Goal: Task Accomplishment & Management: Manage account settings

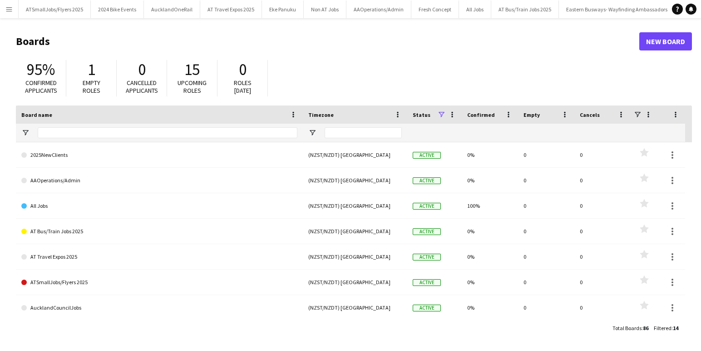
click at [11, 10] on app-icon "Menu" at bounding box center [8, 8] width 7 height 7
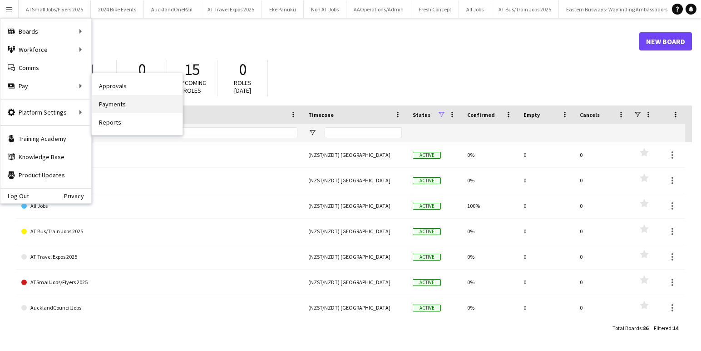
click at [120, 101] on link "Payments" at bounding box center [137, 104] width 91 height 18
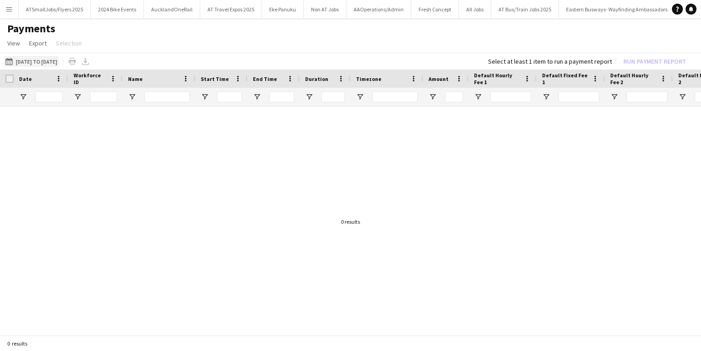
click at [56, 61] on button "08-09-2025 to 14-09-2025 08-09-2025 to 14-09-2025" at bounding box center [31, 61] width 55 height 11
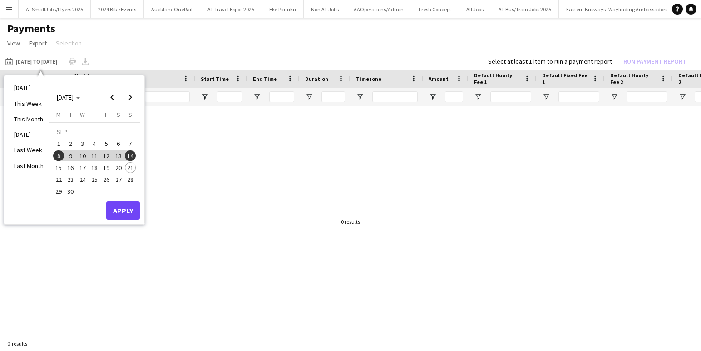
click at [59, 165] on span "15" at bounding box center [58, 167] width 11 height 11
drag, startPoint x: 130, startPoint y: 166, endPoint x: 133, endPoint y: 196, distance: 30.1
click at [130, 166] on span "21" at bounding box center [130, 167] width 11 height 11
click at [128, 208] on button "Apply" at bounding box center [123, 210] width 34 height 18
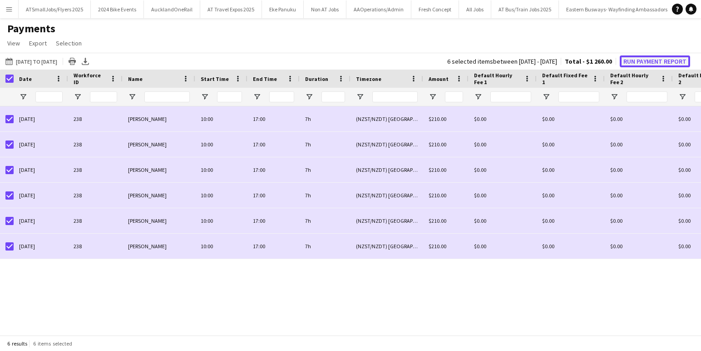
click at [651, 60] on button "Run Payment Report" at bounding box center [655, 61] width 70 height 12
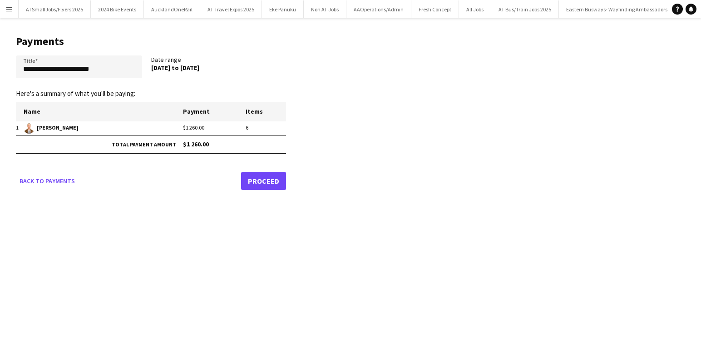
click at [271, 177] on link "Proceed" at bounding box center [263, 181] width 45 height 18
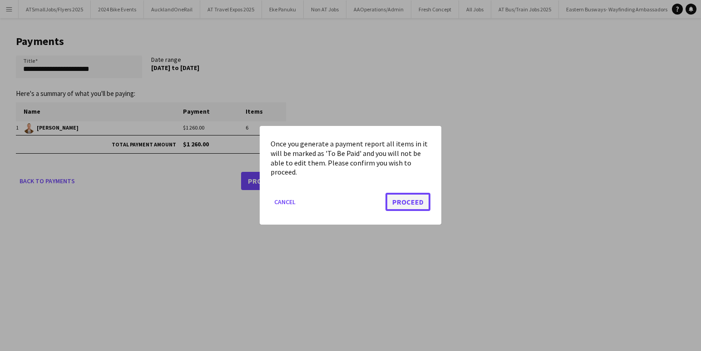
click at [416, 203] on button "Proceed" at bounding box center [408, 202] width 45 height 18
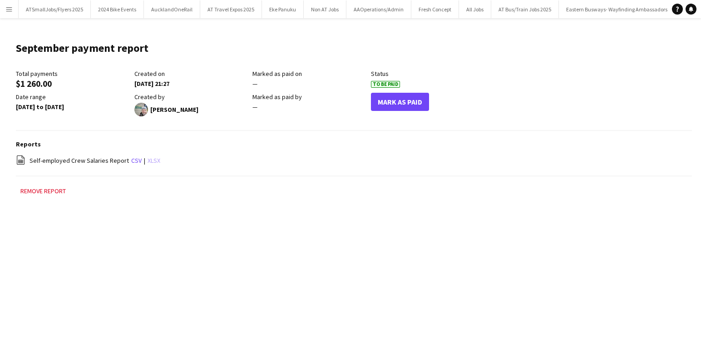
click at [154, 160] on link "xlsx" at bounding box center [154, 160] width 13 height 8
click at [8, 9] on app-icon "Menu" at bounding box center [8, 8] width 7 height 7
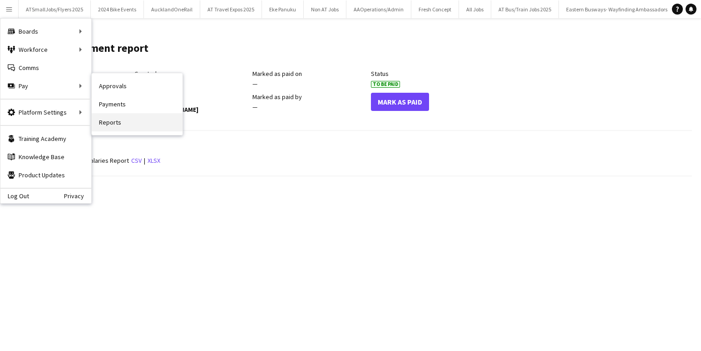
click at [112, 125] on link "Reports" at bounding box center [137, 122] width 91 height 18
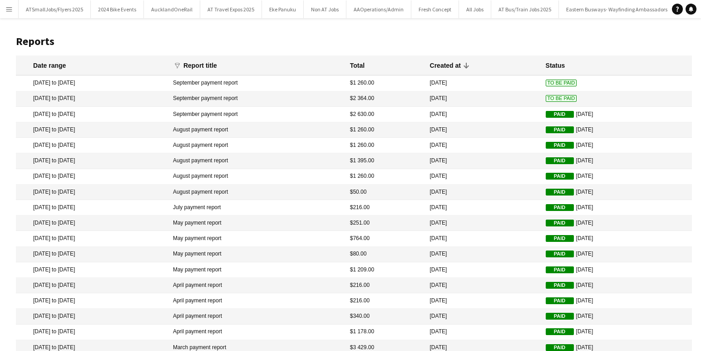
click at [551, 99] on span "To Be Paid" at bounding box center [561, 98] width 31 height 7
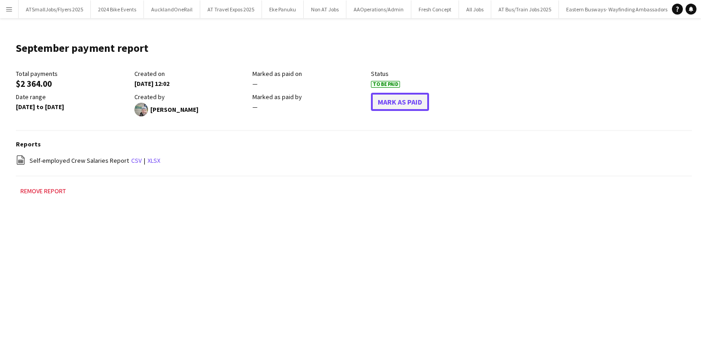
click at [403, 99] on button "Mark As Paid" at bounding box center [400, 102] width 58 height 18
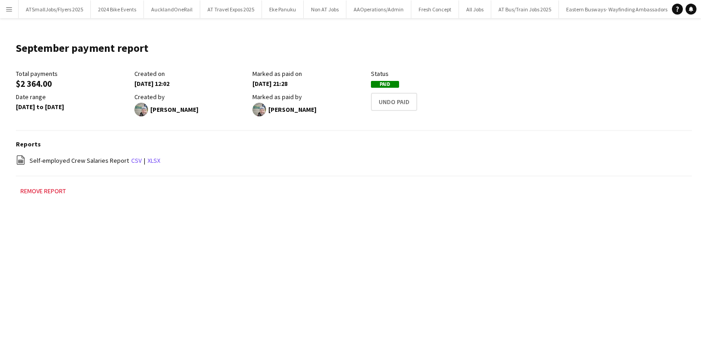
click at [14, 7] on button "Menu" at bounding box center [9, 9] width 18 height 18
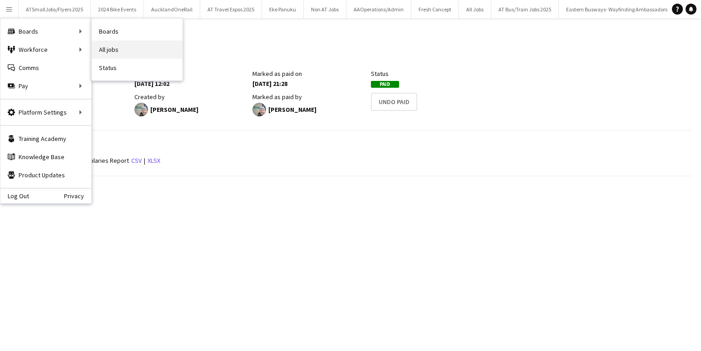
click at [112, 50] on link "All jobs" at bounding box center [137, 49] width 91 height 18
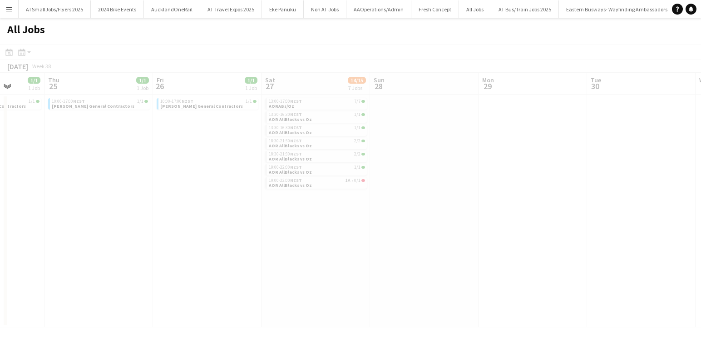
scroll to position [0, 304]
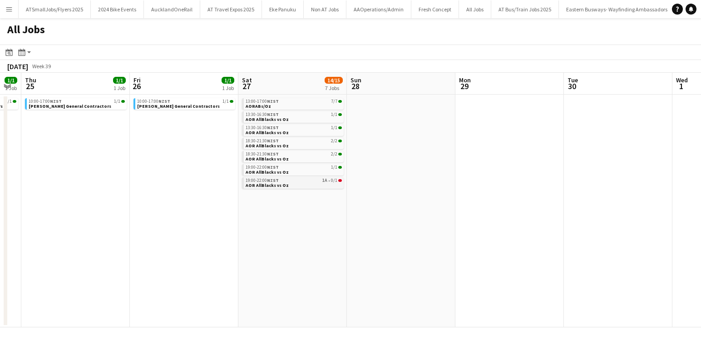
click at [299, 182] on link "19:00-22:00 NZST 1A • 0/1 AOR AllBlacks vs Oz" at bounding box center [294, 182] width 96 height 10
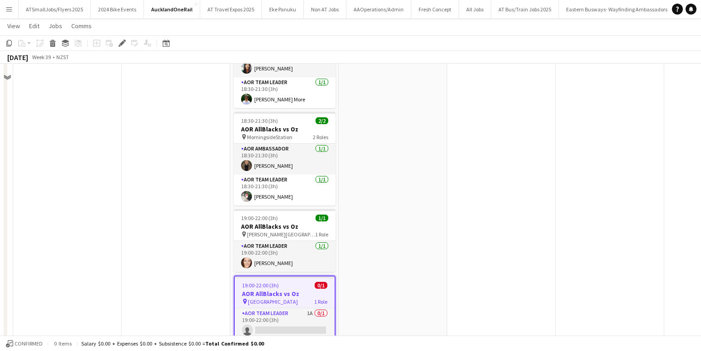
scroll to position [386, 0]
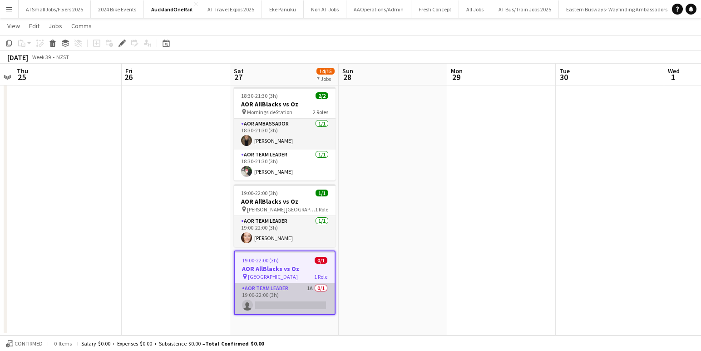
click at [283, 302] on app-card-role "AOR Team Leader 1A 0/1 19:00-22:00 (3h) single-neutral-actions" at bounding box center [285, 298] width 100 height 31
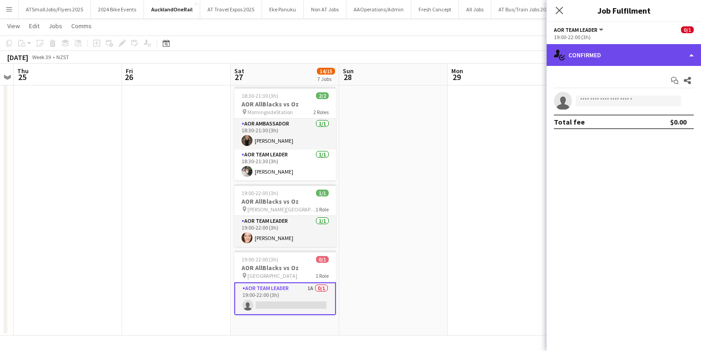
click at [622, 52] on div "single-neutral-actions-check-2 Confirmed" at bounding box center [624, 55] width 154 height 22
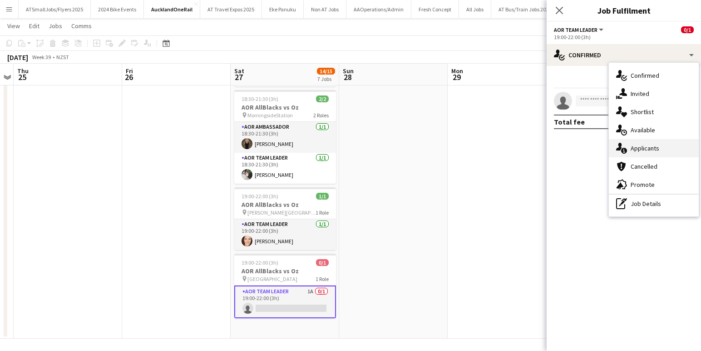
click at [638, 147] on span "Applicants" at bounding box center [645, 148] width 29 height 8
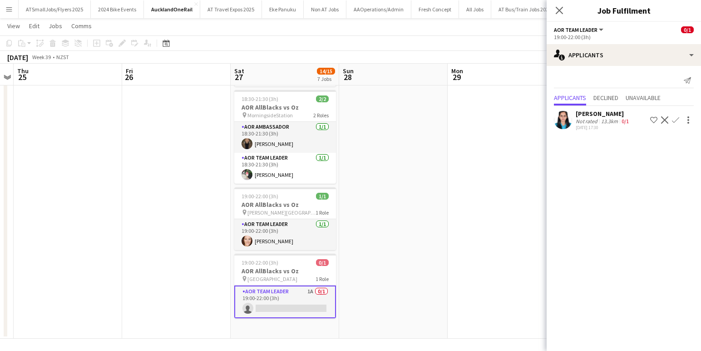
click at [678, 119] on app-icon "Confirm" at bounding box center [675, 119] width 7 height 7
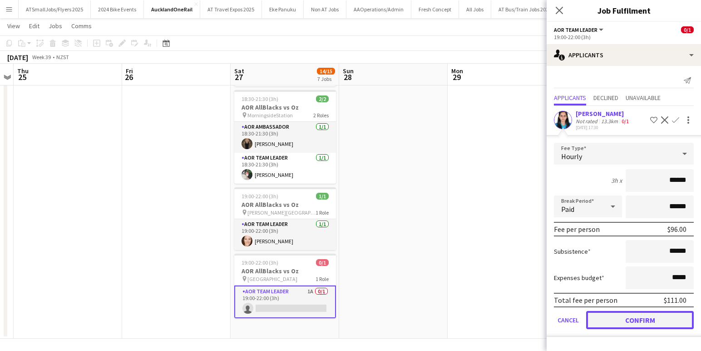
click at [641, 318] on button "Confirm" at bounding box center [640, 320] width 108 height 18
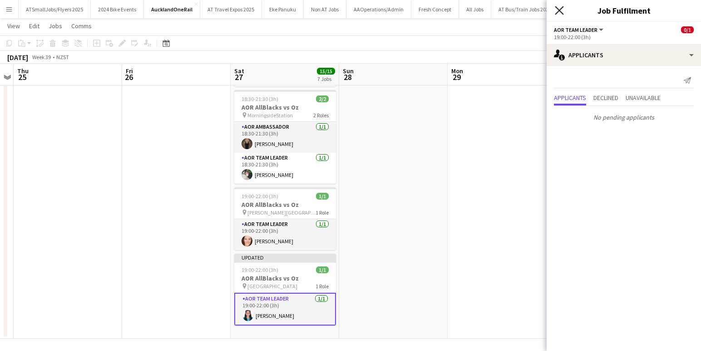
click at [559, 11] on icon at bounding box center [559, 10] width 9 height 9
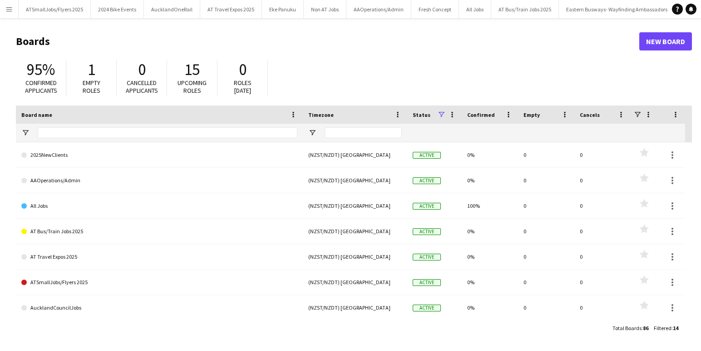
click at [10, 9] on app-icon "Menu" at bounding box center [8, 8] width 7 height 7
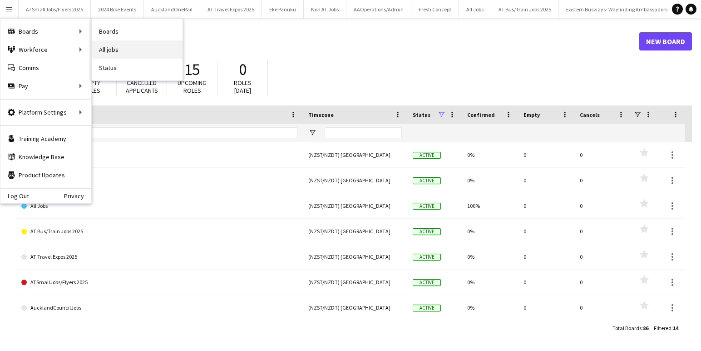
click at [111, 49] on link "All jobs" at bounding box center [137, 49] width 91 height 18
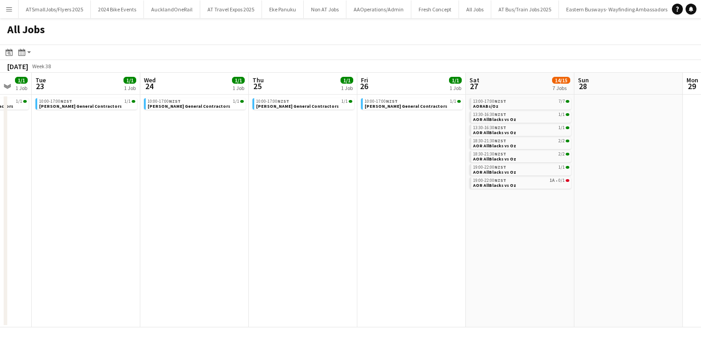
scroll to position [0, 299]
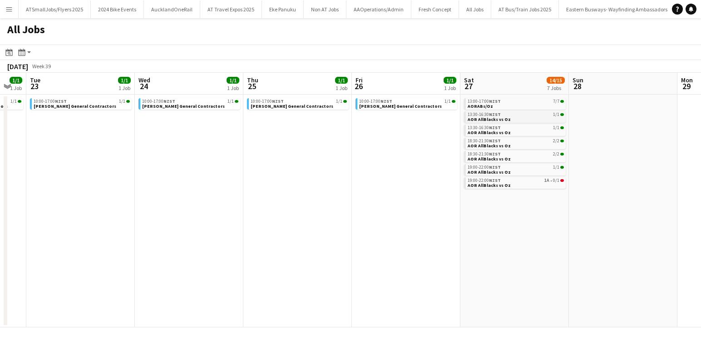
click at [488, 119] on span "AOR AllBlacks vs Oz" at bounding box center [489, 119] width 43 height 6
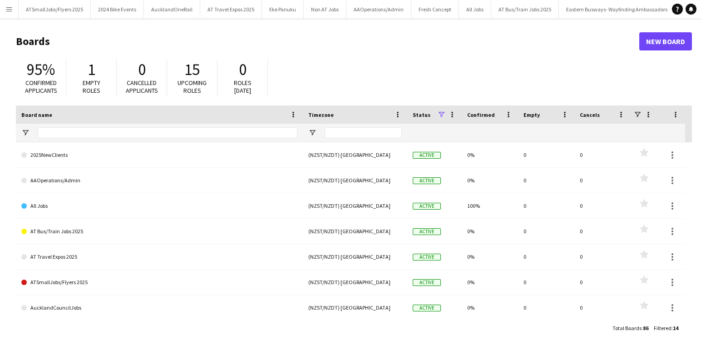
drag, startPoint x: 11, startPoint y: 9, endPoint x: 9, endPoint y: 15, distance: 6.8
click at [11, 9] on app-icon "Menu" at bounding box center [8, 8] width 7 height 7
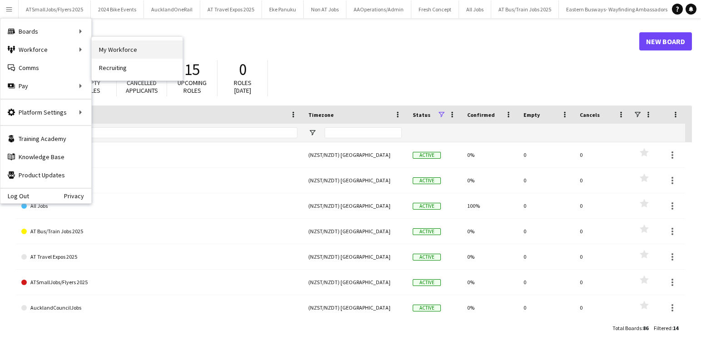
click at [117, 50] on link "My Workforce" at bounding box center [137, 49] width 91 height 18
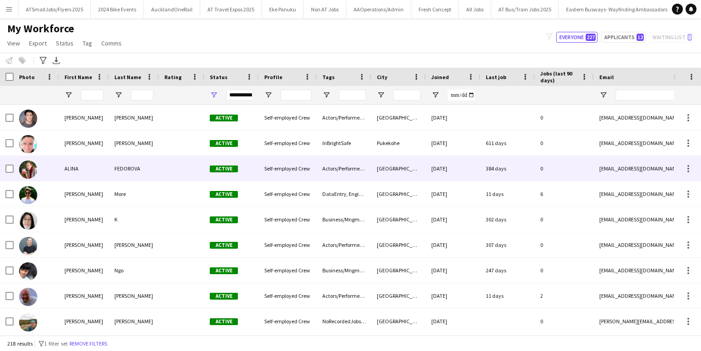
scroll to position [237, 0]
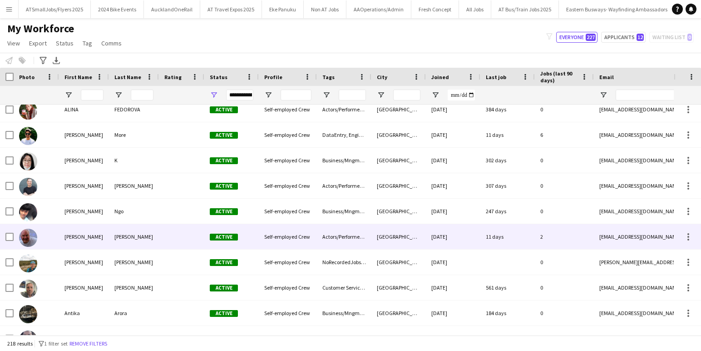
click at [176, 240] on div at bounding box center [181, 236] width 45 height 25
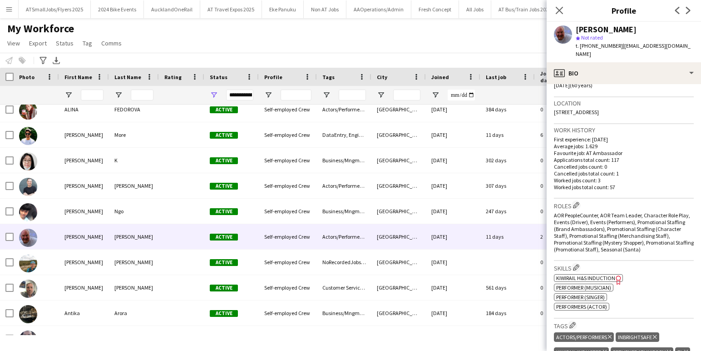
scroll to position [188, 0]
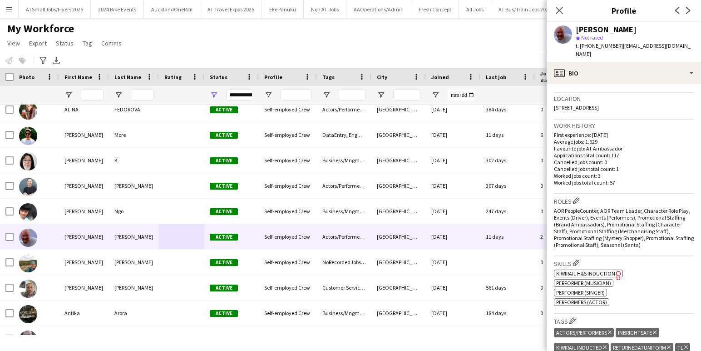
click at [612, 270] on span "KiwiRail H&S Induction" at bounding box center [585, 273] width 59 height 7
